Goal: Task Accomplishment & Management: Complete application form

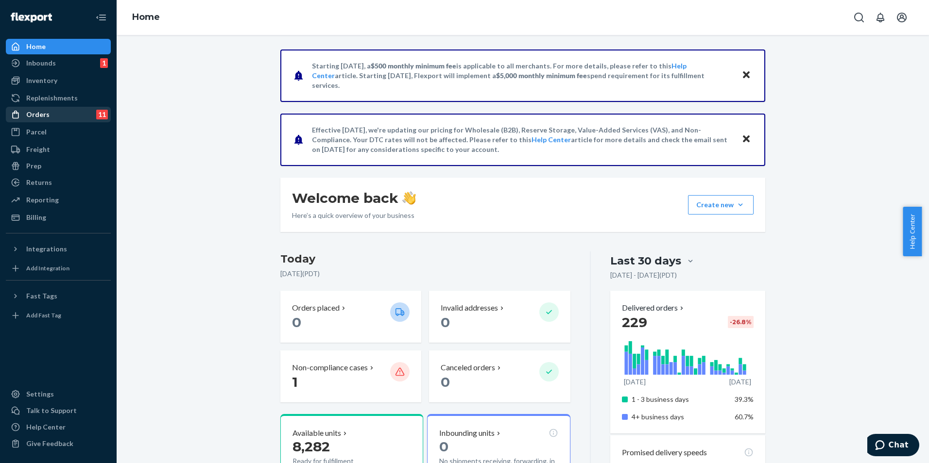
click at [53, 112] on div "Orders 11" at bounding box center [58, 115] width 103 height 14
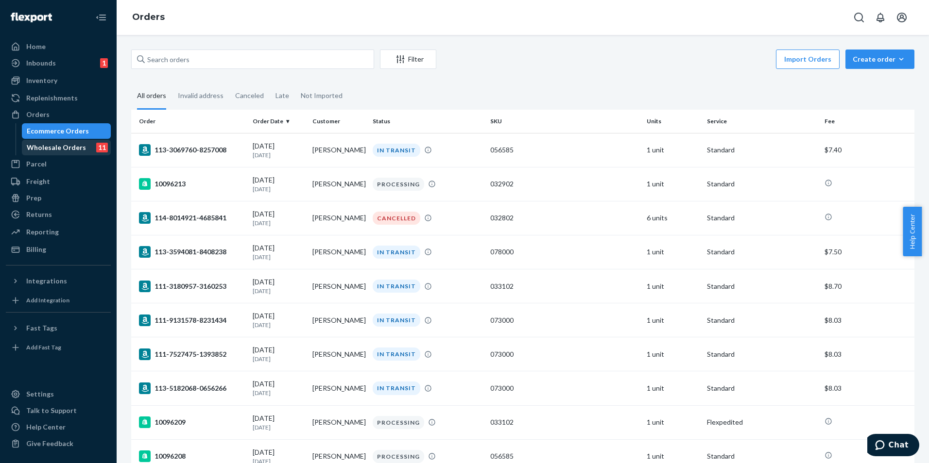
click at [71, 143] on div "Wholesale Orders" at bounding box center [56, 148] width 59 height 10
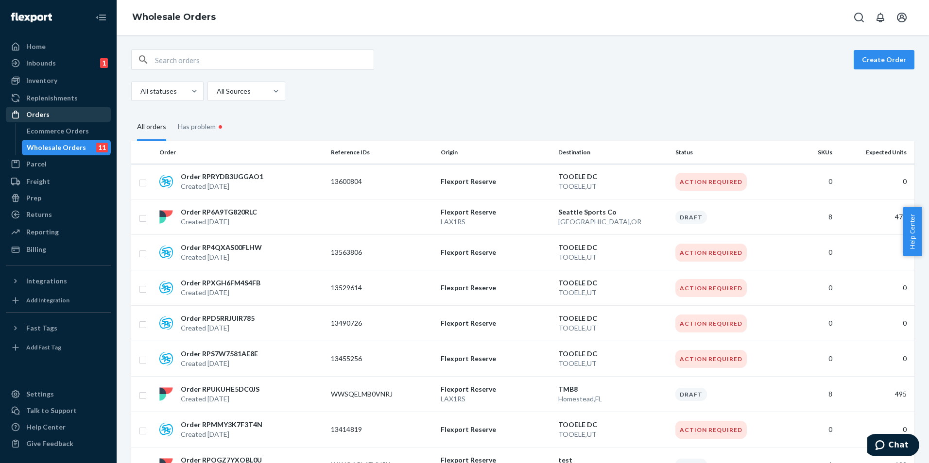
click at [47, 114] on div "Orders" at bounding box center [37, 115] width 23 height 10
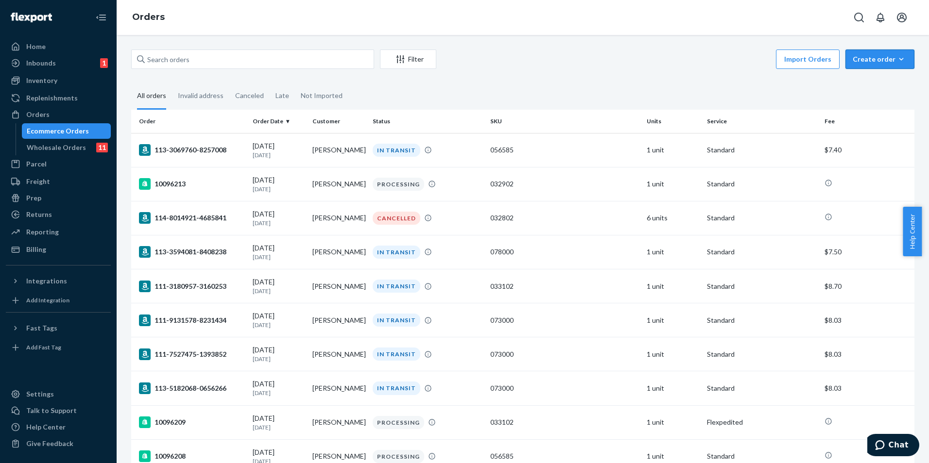
click at [899, 60] on icon "button" at bounding box center [901, 59] width 4 height 2
click at [873, 109] on button "Removal order" at bounding box center [894, 103] width 93 height 21
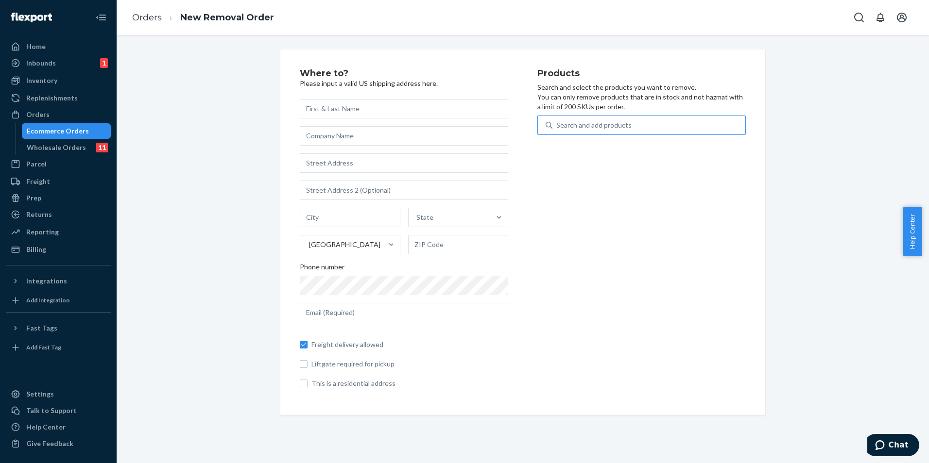
click at [572, 119] on div "Search and add products" at bounding box center [648, 125] width 193 height 17
click at [557, 120] on input "Search and add products" at bounding box center [556, 125] width 1 height 10
type input "boat"
drag, startPoint x: 584, startPoint y: 130, endPoint x: 596, endPoint y: 126, distance: 12.9
click at [540, 133] on div "Search and add products" at bounding box center [641, 125] width 208 height 19
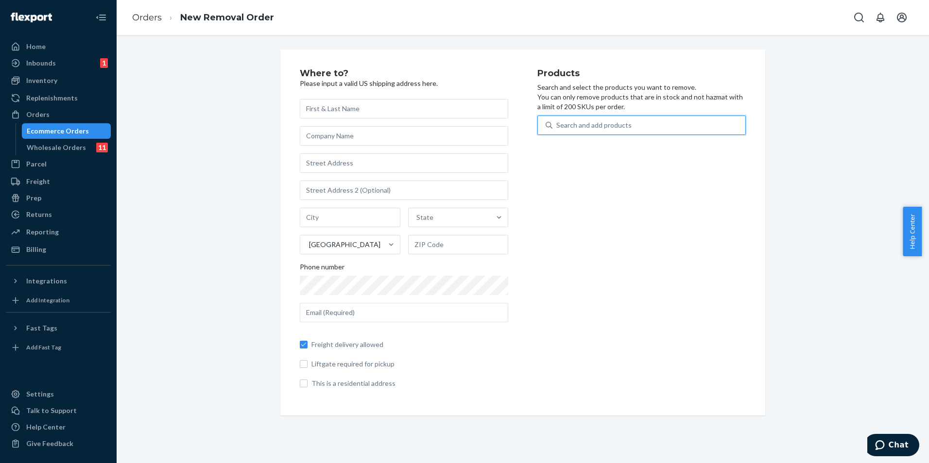
click at [556, 130] on input "0 results available. Select is focused ,type to refine list, press Down to open…" at bounding box center [556, 125] width 1 height 10
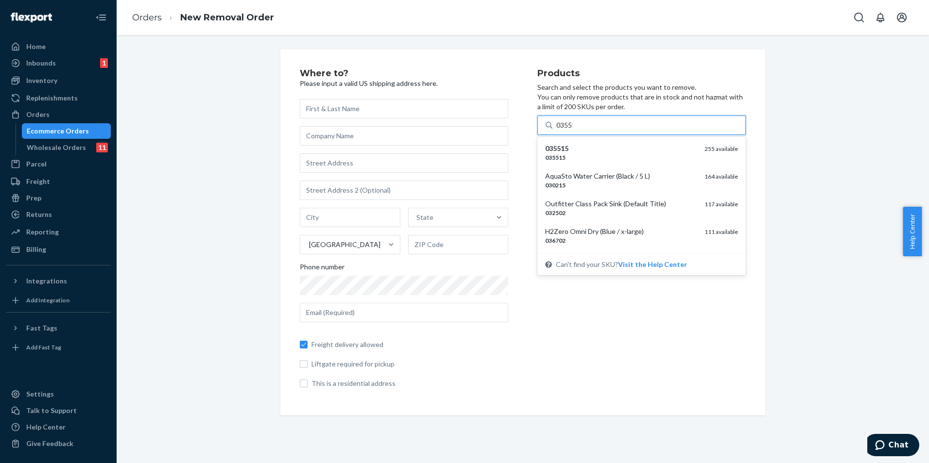
type input "035515"
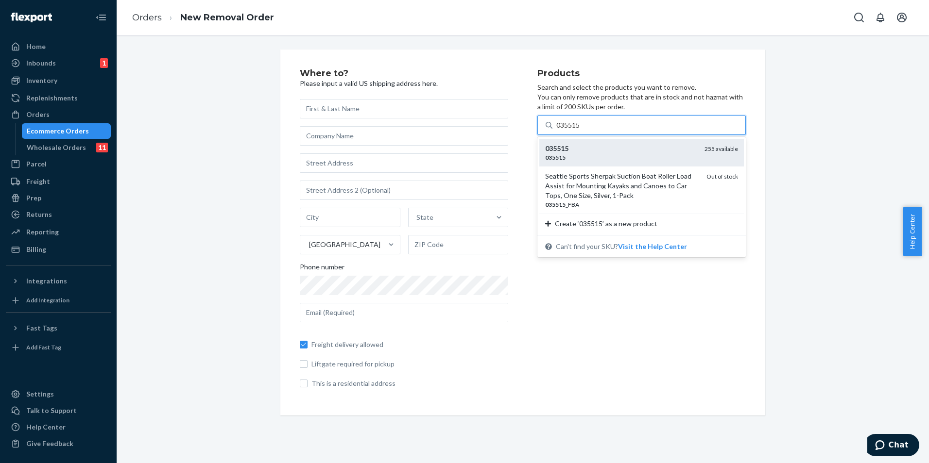
click at [591, 156] on div "035515" at bounding box center [621, 157] width 152 height 8
click at [581, 130] on input "035515" at bounding box center [568, 125] width 25 height 10
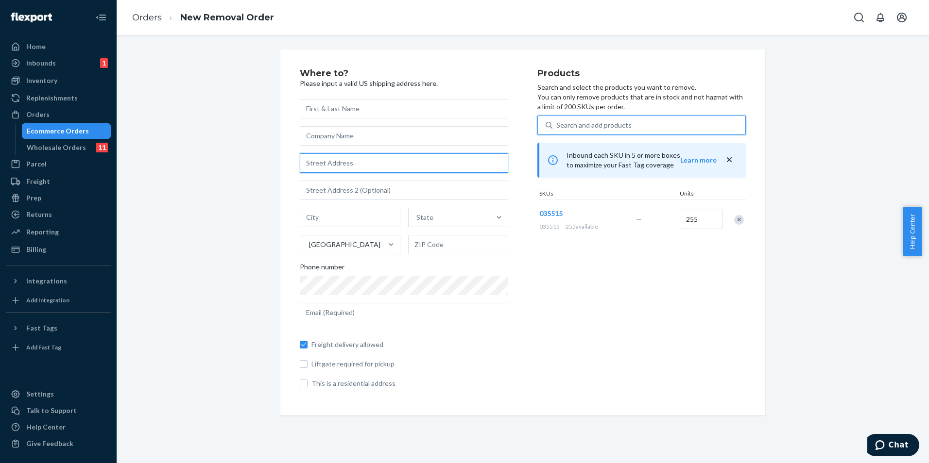
click at [343, 166] on input "text" at bounding box center [404, 162] width 208 height 19
paste input "[STREET_ADDRESS][PERSON_NAME]"
type input "[STREET_ADDRESS][PERSON_NAME]"
type input "[PERSON_NAME]"
type input "22974"
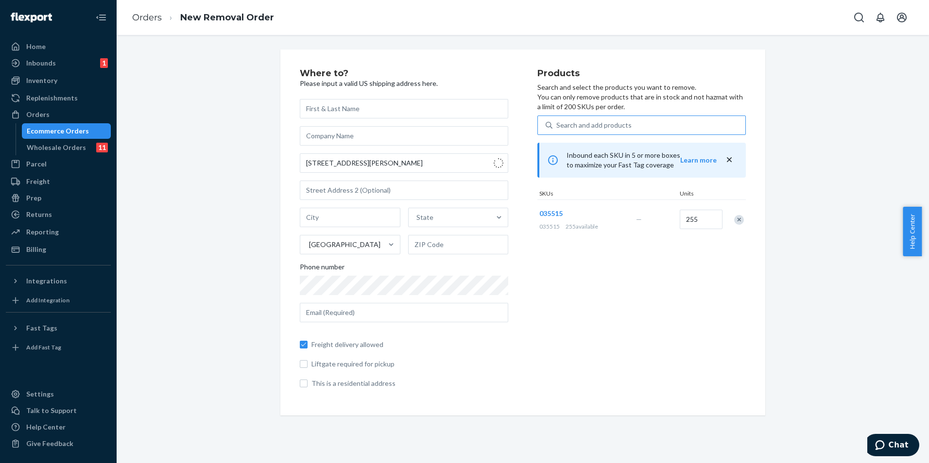
type input "24 Conestoga Wy"
paste input "[PERSON_NAME]"
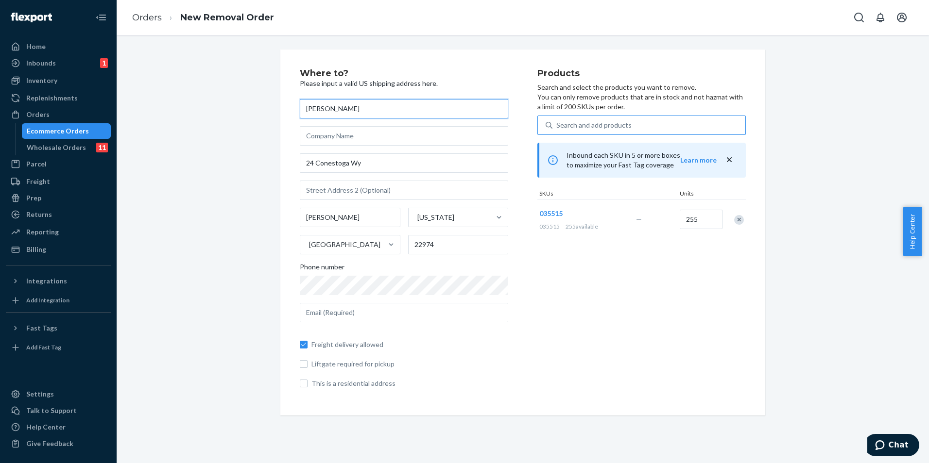
type input "[PERSON_NAME]"
click at [364, 136] on input "text" at bounding box center [404, 135] width 208 height 19
type input "Spire Collective"
click at [629, 303] on div "Products Search and select the products you want to remove. You can only remove…" at bounding box center [641, 232] width 208 height 327
drag, startPoint x: 600, startPoint y: 315, endPoint x: 594, endPoint y: 192, distance: 122.6
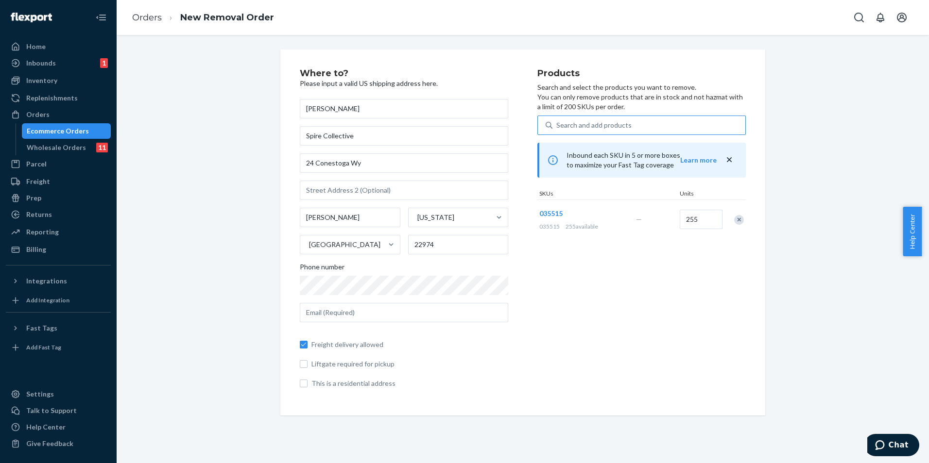
click at [600, 312] on div "Products Search and select the products you want to remove. You can only remove…" at bounding box center [641, 232] width 208 height 327
click at [692, 220] on input "255" at bounding box center [700, 219] width 43 height 19
click at [643, 279] on div "Products Search and select the products you want to remove. You can only remove…" at bounding box center [641, 232] width 208 height 327
click at [630, 287] on div "Products Search and select the products you want to remove. You can only remove…" at bounding box center [641, 232] width 208 height 327
click at [403, 314] on input "text" at bounding box center [404, 312] width 208 height 19
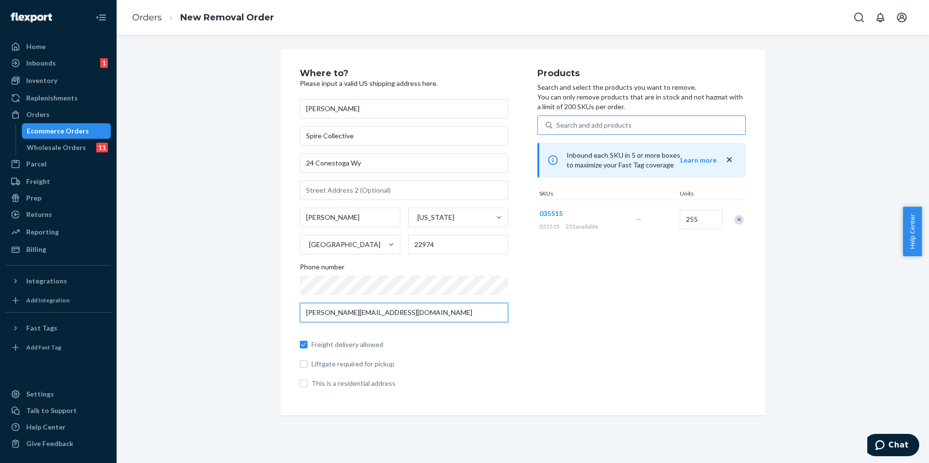
click at [379, 319] on input "[PERSON_NAME][EMAIL_ADDRESS][DOMAIN_NAME]" at bounding box center [404, 312] width 208 height 19
drag, startPoint x: 322, startPoint y: 313, endPoint x: 274, endPoint y: 307, distance: 47.5
click at [274, 308] on div "Where to? Please input a valid US shipping address here. [PERSON_NAME] Spire Co…" at bounding box center [522, 233] width 499 height 366
type input "[EMAIL_ADDRESS][DOMAIN_NAME]"
click at [606, 345] on div "Products Search and select the products you want to remove. You can only remove…" at bounding box center [641, 232] width 208 height 327
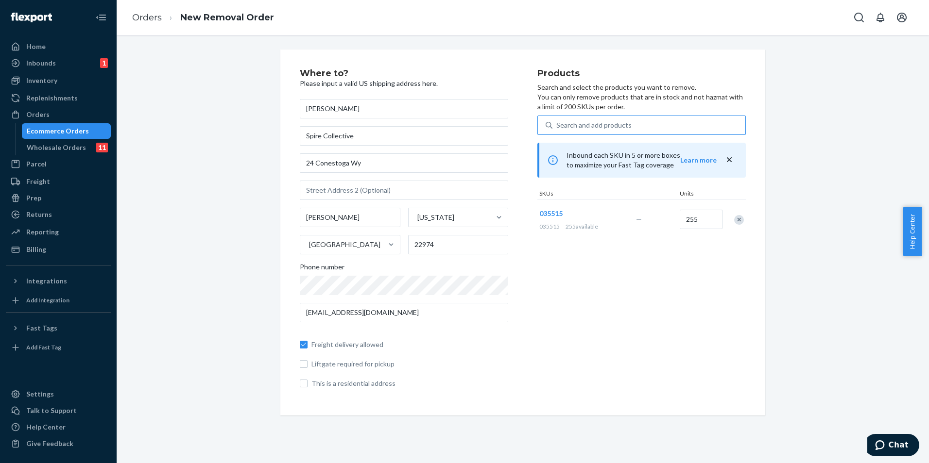
click at [725, 161] on icon "close" at bounding box center [729, 160] width 10 height 10
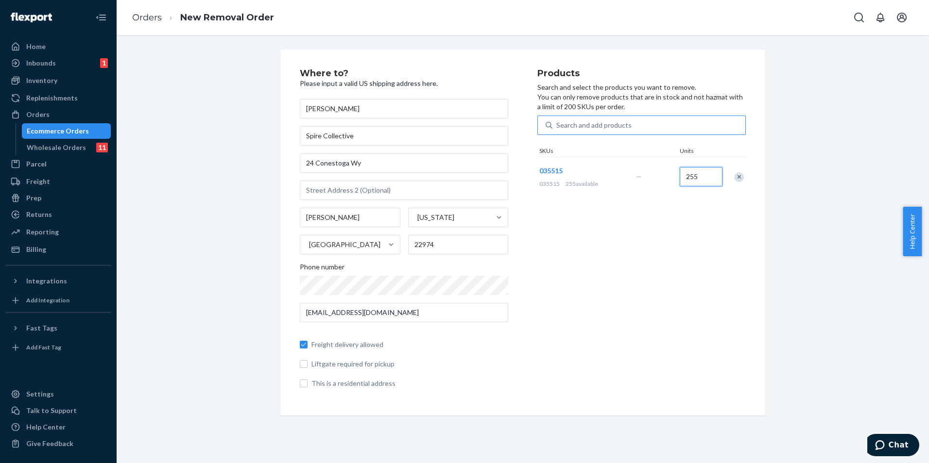
click at [692, 178] on input "255" at bounding box center [700, 176] width 43 height 19
click at [637, 269] on div "Products Search and select the products you want to remove. You can only remove…" at bounding box center [641, 232] width 208 height 327
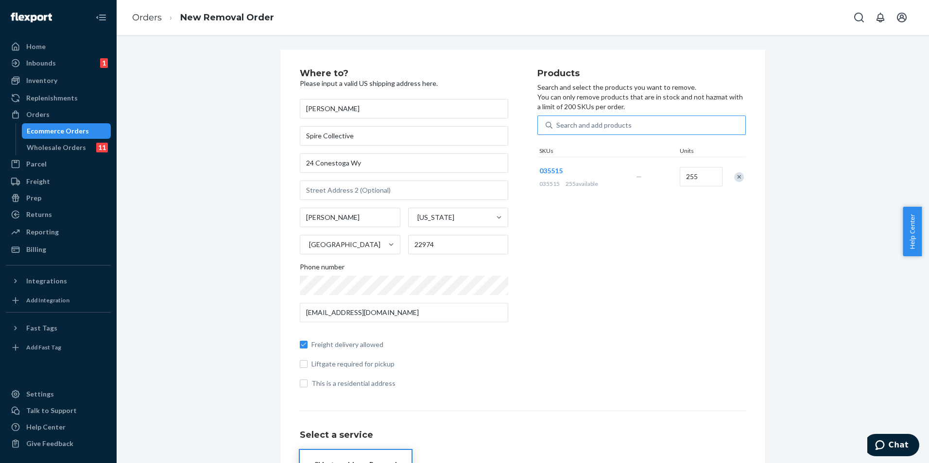
click at [601, 236] on div "Products Search and select the products you want to remove. You can only remove…" at bounding box center [641, 232] width 208 height 327
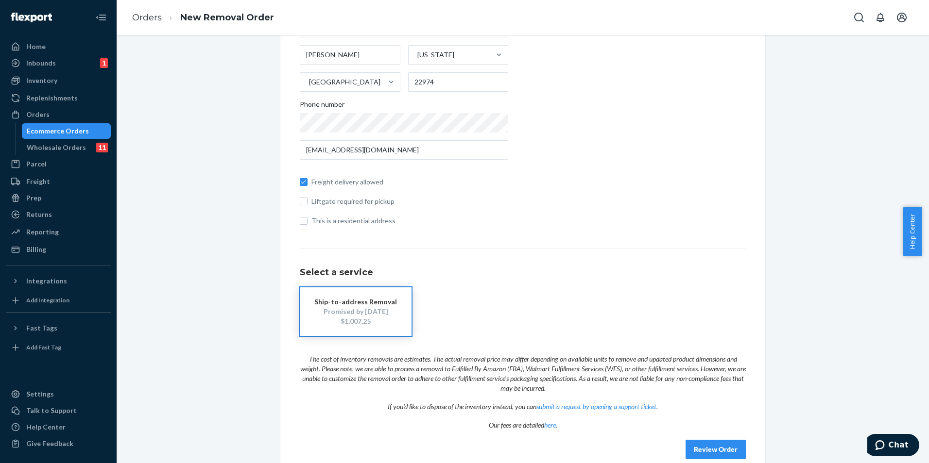
scroll to position [178, 0]
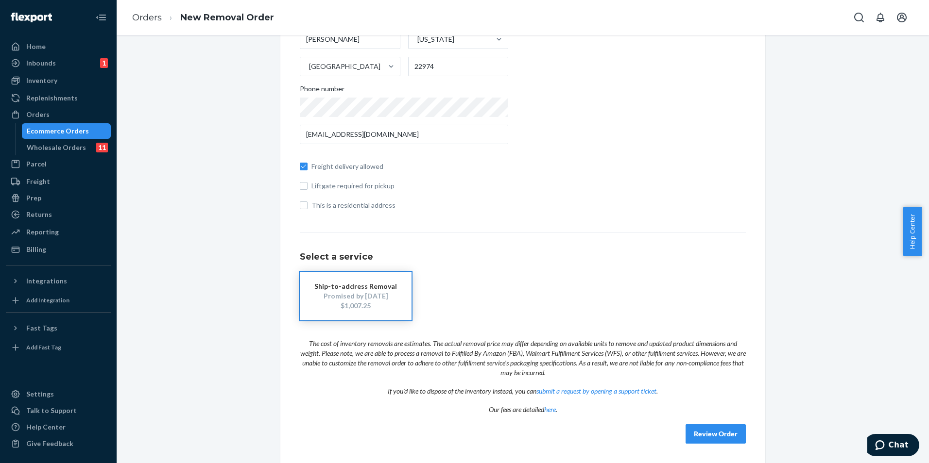
click at [712, 440] on button "Review Order" at bounding box center [715, 433] width 60 height 19
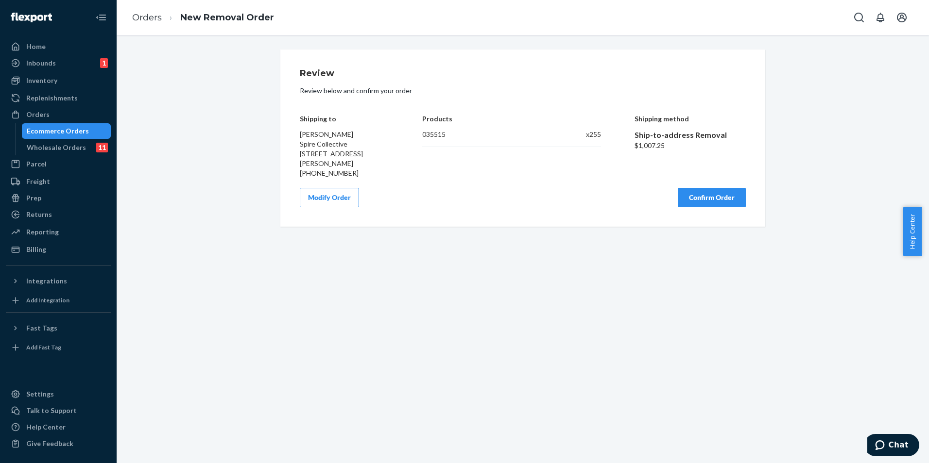
scroll to position [0, 0]
click at [333, 199] on button "Modify Order" at bounding box center [329, 197] width 59 height 19
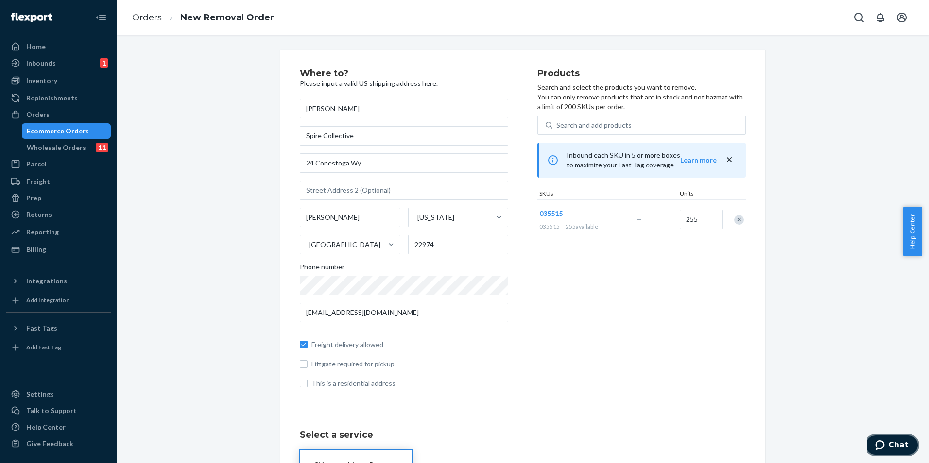
click at [898, 446] on span "Chat" at bounding box center [898, 445] width 20 height 9
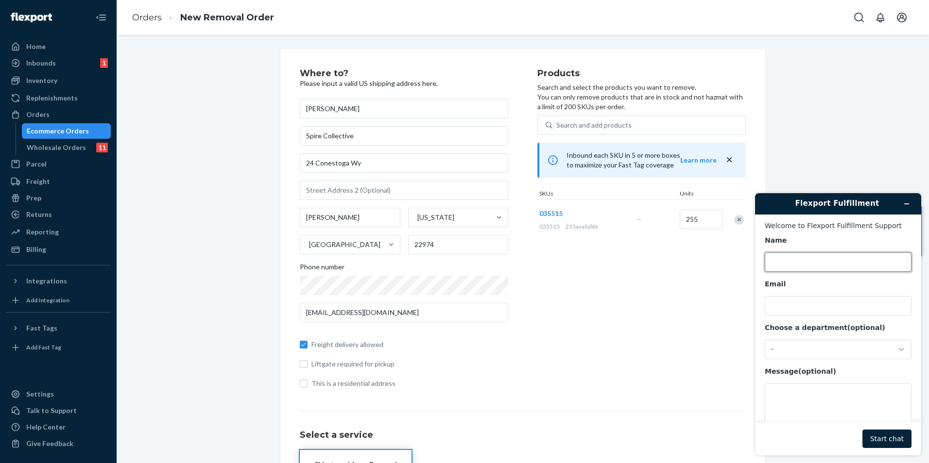
click at [790, 269] on input "Name" at bounding box center [837, 262] width 147 height 19
click at [794, 261] on input "Name" at bounding box center [837, 262] width 147 height 19
type input "[PERSON_NAME]"
type input "[PERSON_NAME][EMAIL_ADDRESS][DOMAIN_NAME]"
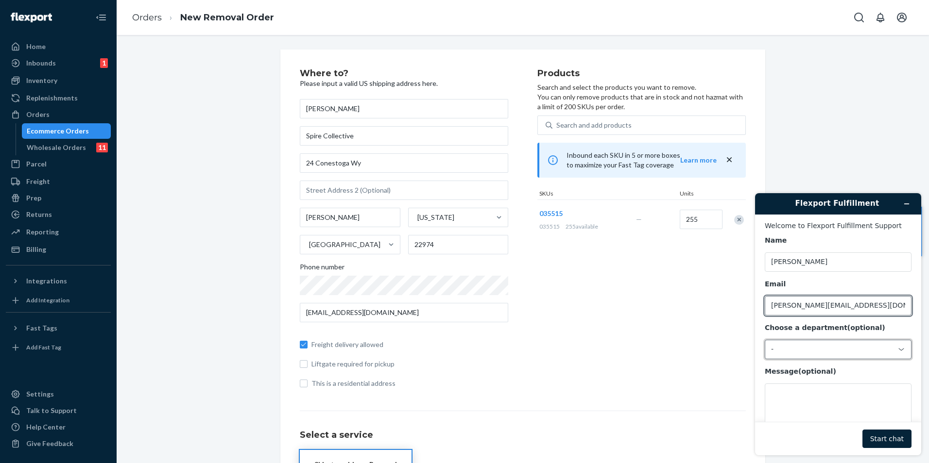
click at [822, 354] on div "-" at bounding box center [832, 349] width 122 height 9
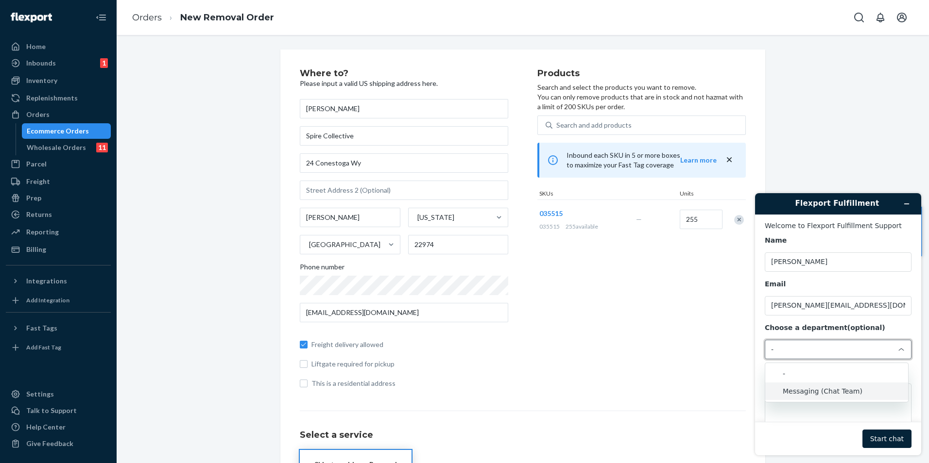
click at [819, 387] on li "Messaging (Chat Team)" at bounding box center [836, 391] width 143 height 17
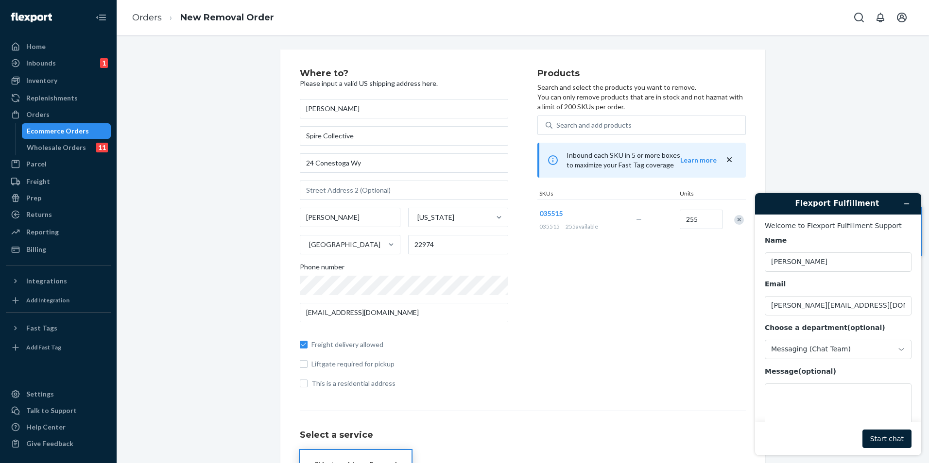
click at [805, 384] on div "Message (optional)" at bounding box center [837, 402] width 147 height 71
click at [808, 398] on textarea "Message (optional)" at bounding box center [837, 411] width 147 height 54
type textarea "I"
